Goal: Browse casually

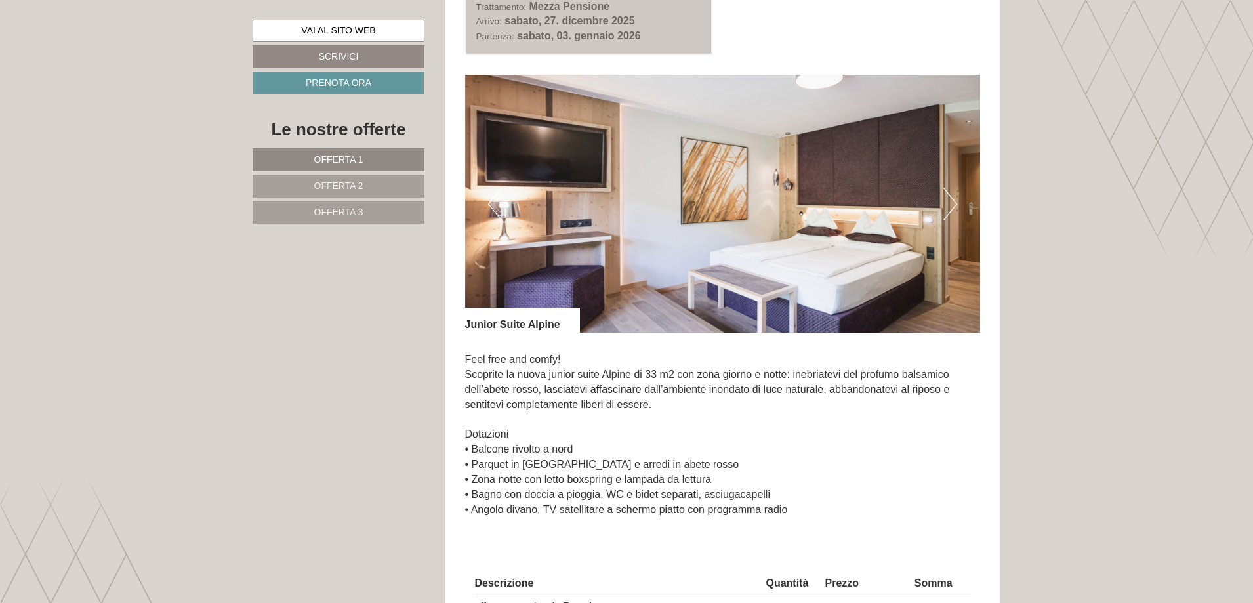
scroll to position [918, 0]
click at [948, 204] on button "Next" at bounding box center [950, 204] width 14 height 33
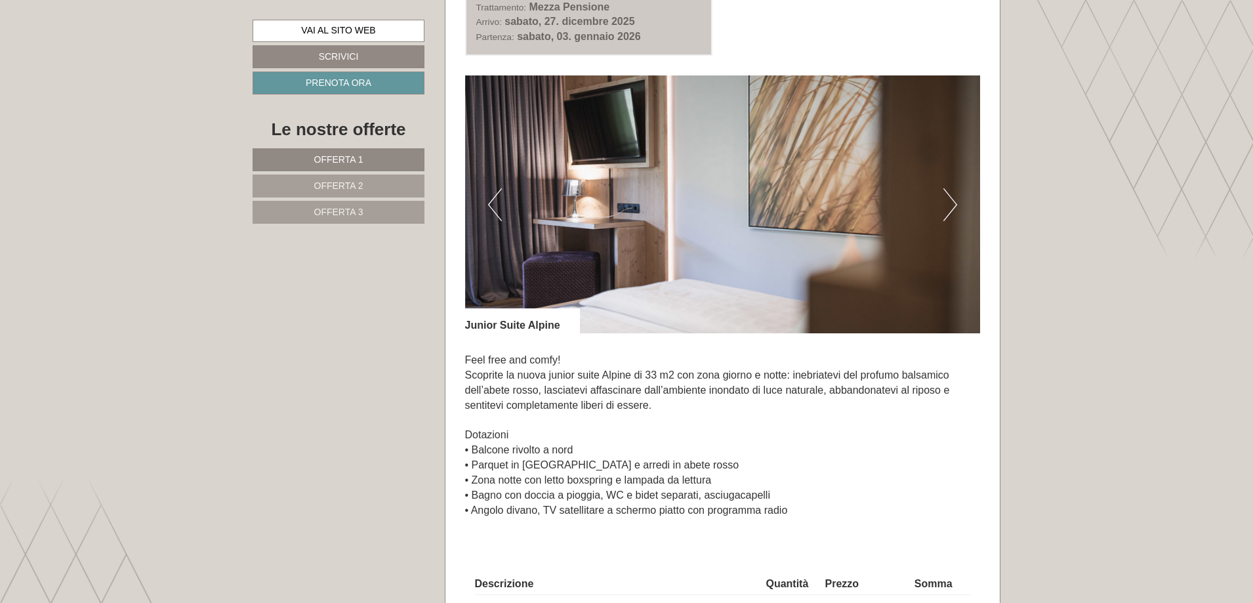
click at [948, 204] on button "Next" at bounding box center [950, 204] width 14 height 33
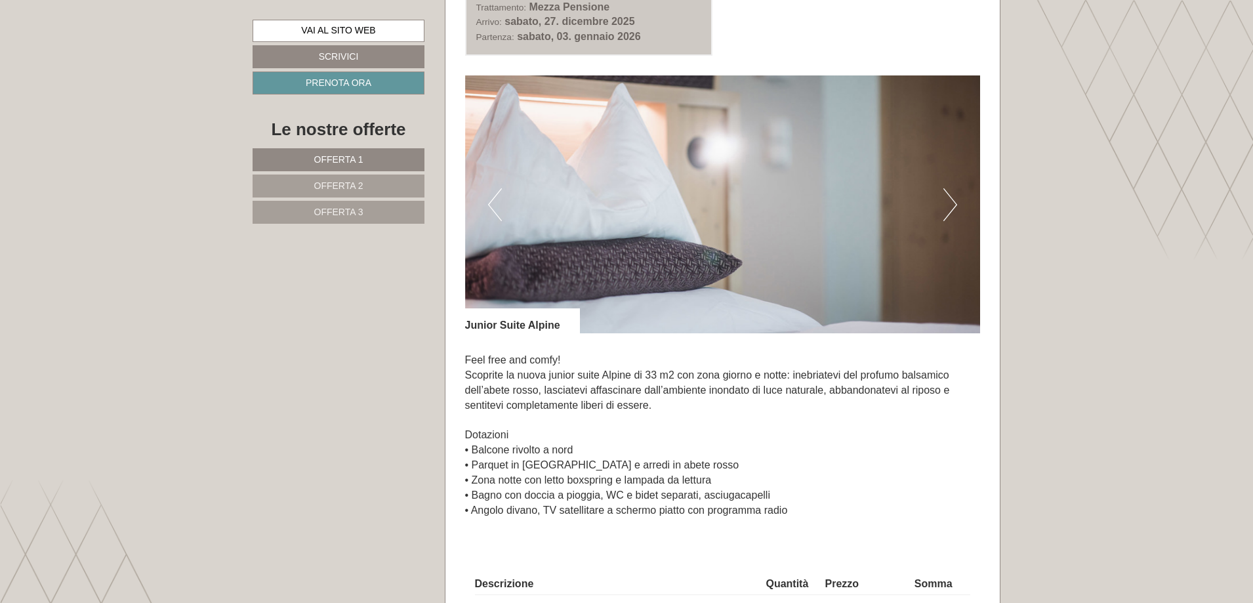
click at [948, 204] on button "Next" at bounding box center [950, 204] width 14 height 33
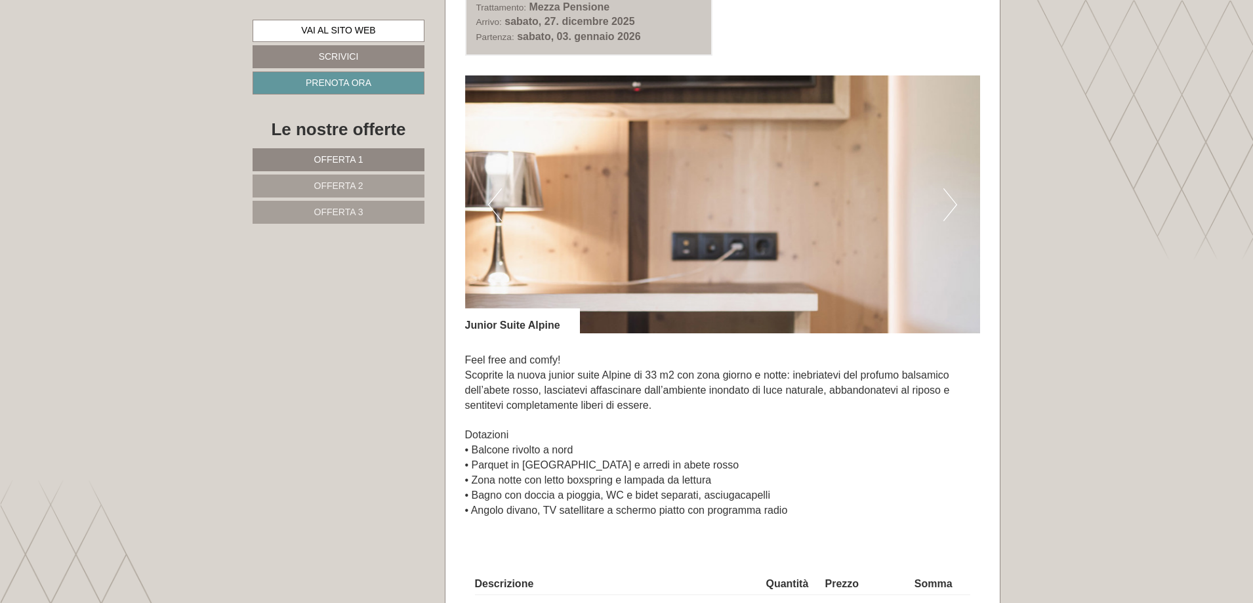
click at [948, 204] on button "Next" at bounding box center [950, 204] width 14 height 33
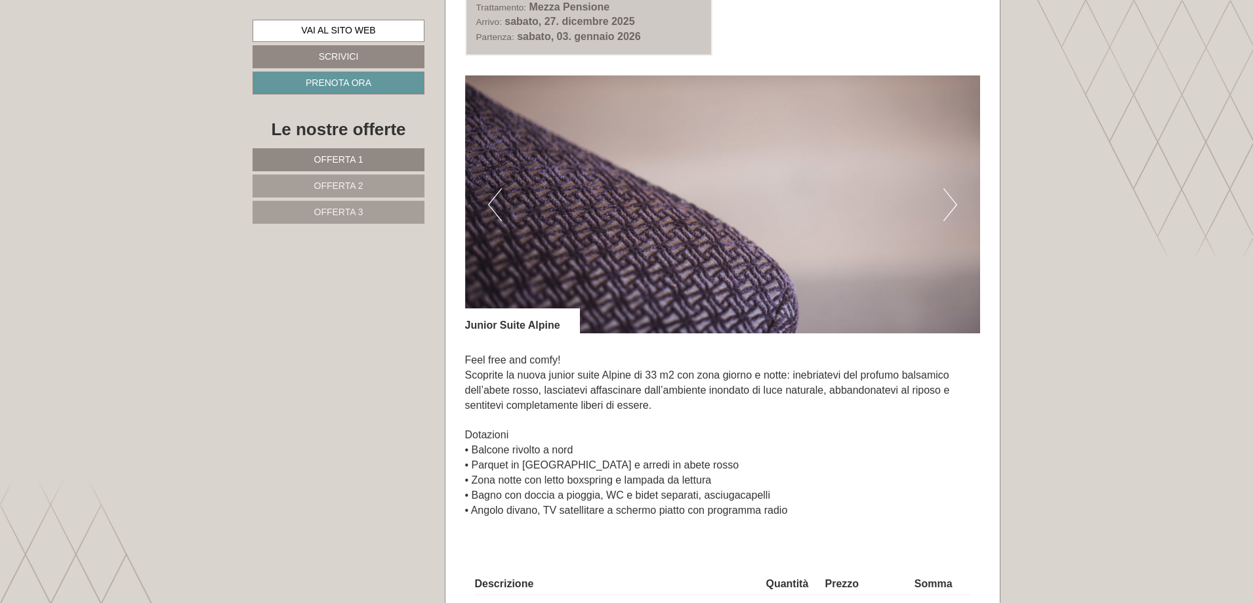
click at [948, 204] on button "Next" at bounding box center [950, 204] width 14 height 33
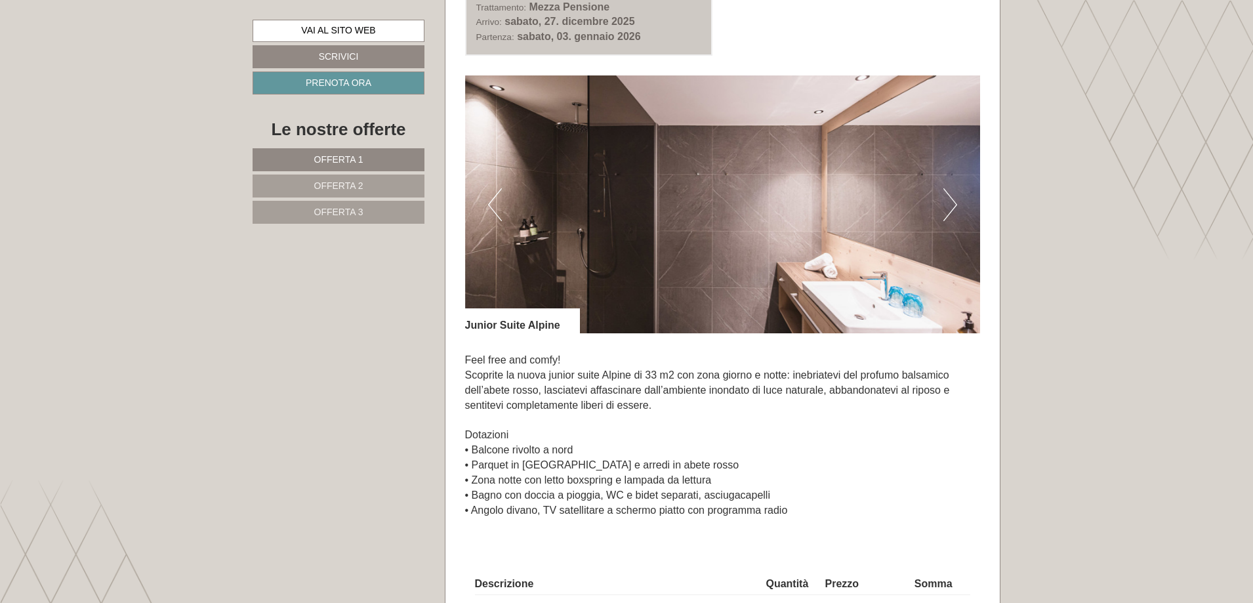
click at [948, 204] on button "Next" at bounding box center [950, 204] width 14 height 33
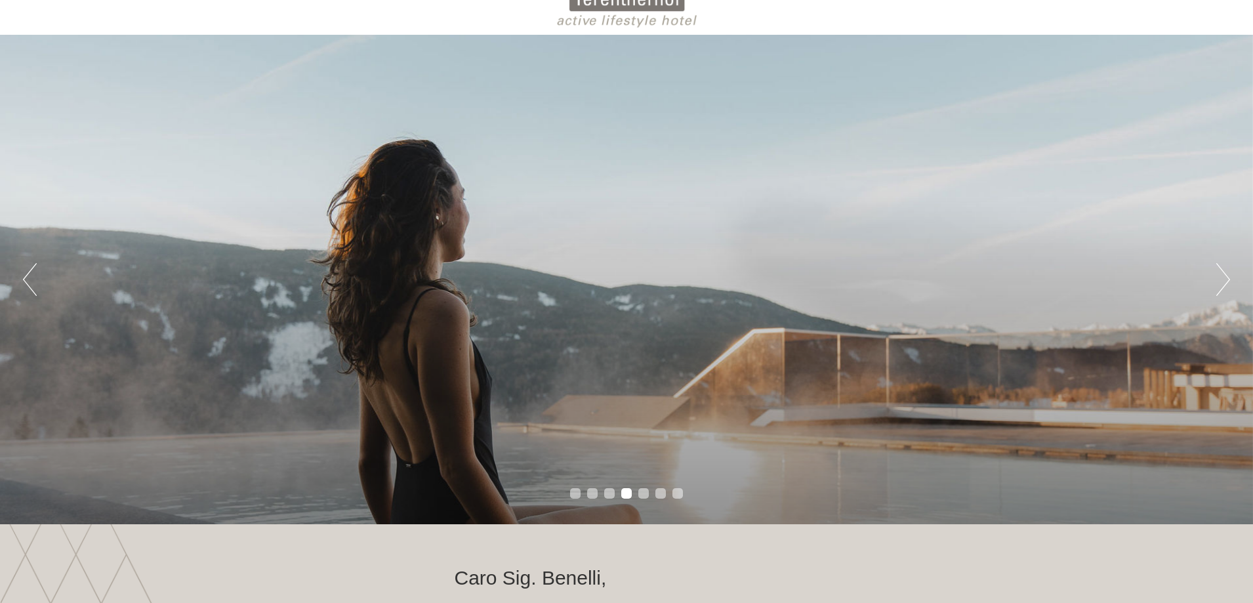
scroll to position [0, 0]
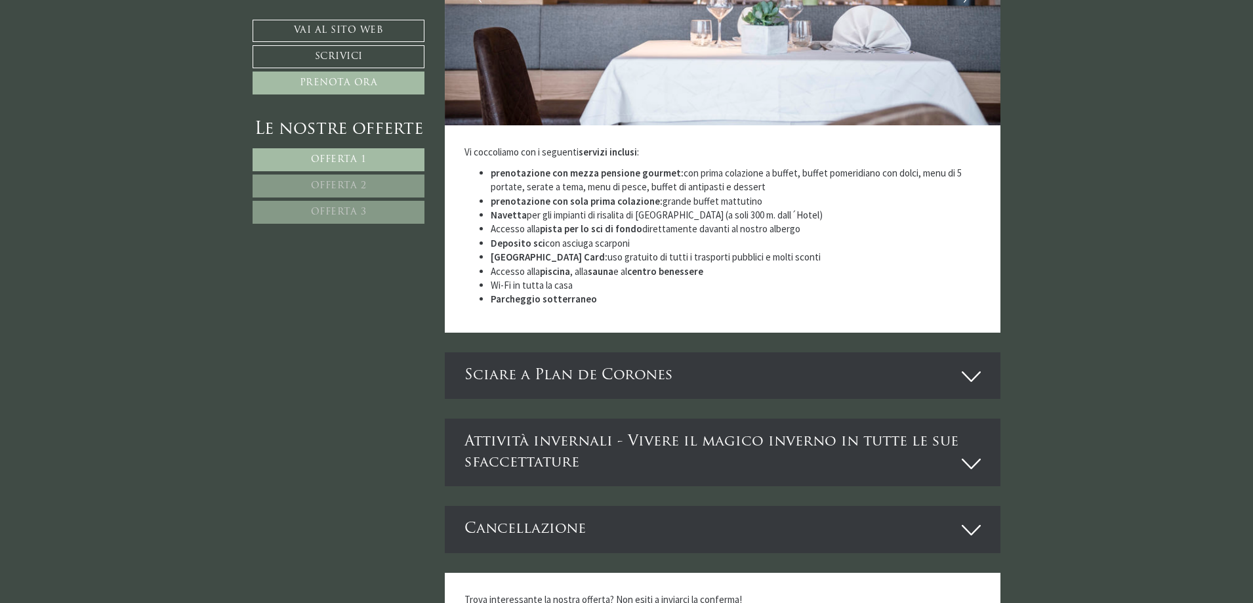
scroll to position [4197, 0]
